Goal: Task Accomplishment & Management: Manage account settings

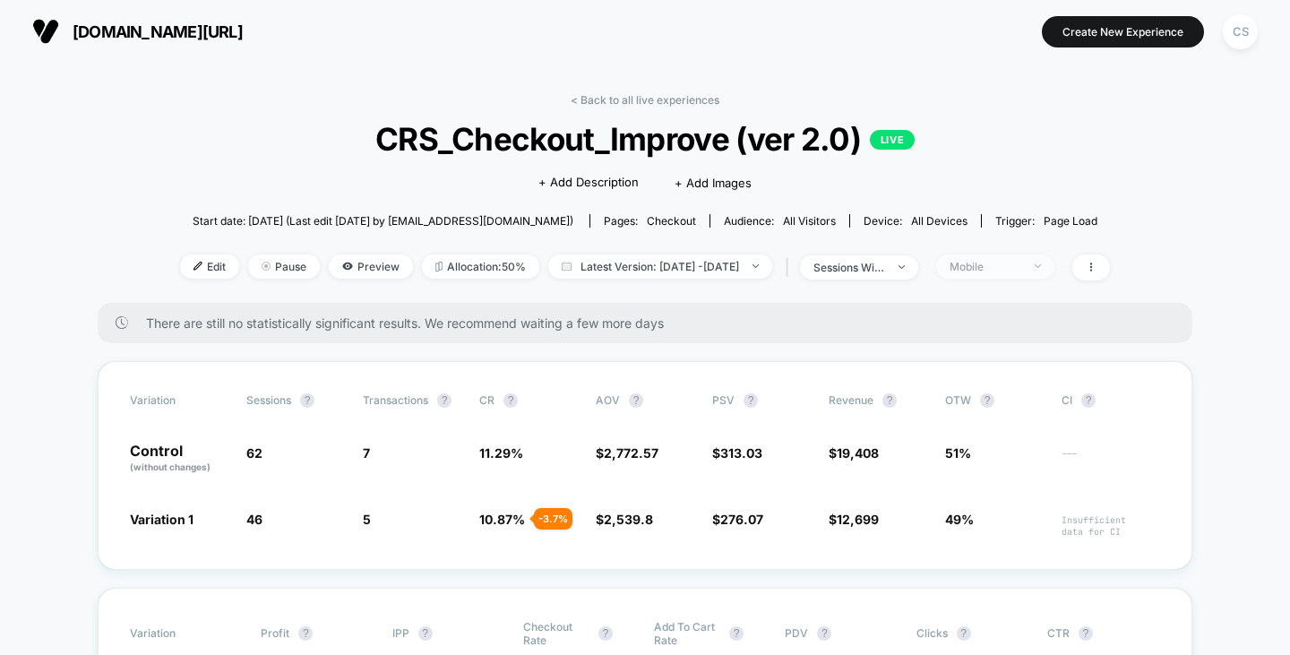
click at [991, 273] on span "Mobile" at bounding box center [995, 266] width 118 height 24
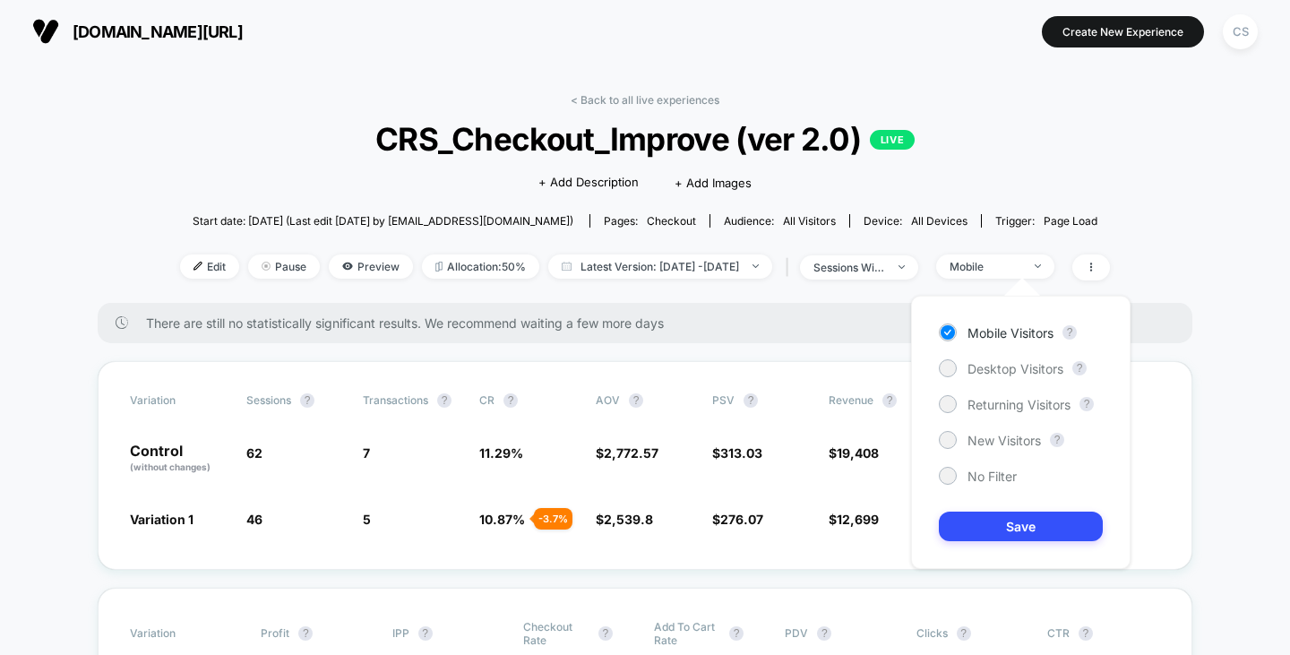
click at [986, 386] on div "Mobile Visitors ? Desktop Visitors ? Returning Visitors ? New Visitors ? No Fil…" at bounding box center [1021, 432] width 220 height 273
click at [981, 373] on span "Desktop Visitors" at bounding box center [1016, 368] width 96 height 15
click at [1022, 538] on button "Save" at bounding box center [1021, 527] width 164 height 30
